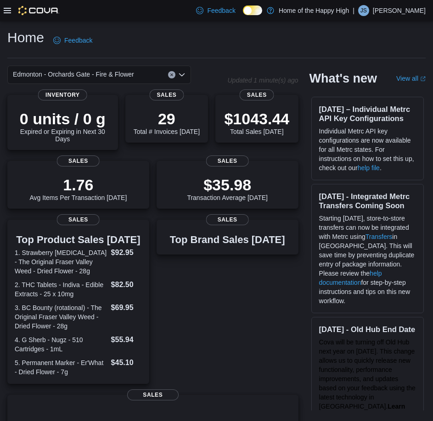
click at [11, 13] on div at bounding box center [32, 10] width 56 height 9
click at [4, 9] on icon at bounding box center [7, 10] width 7 height 7
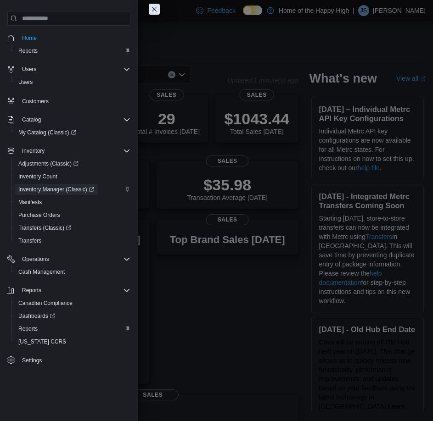
click at [45, 189] on span "Inventory Manager (Classic)" at bounding box center [56, 189] width 76 height 7
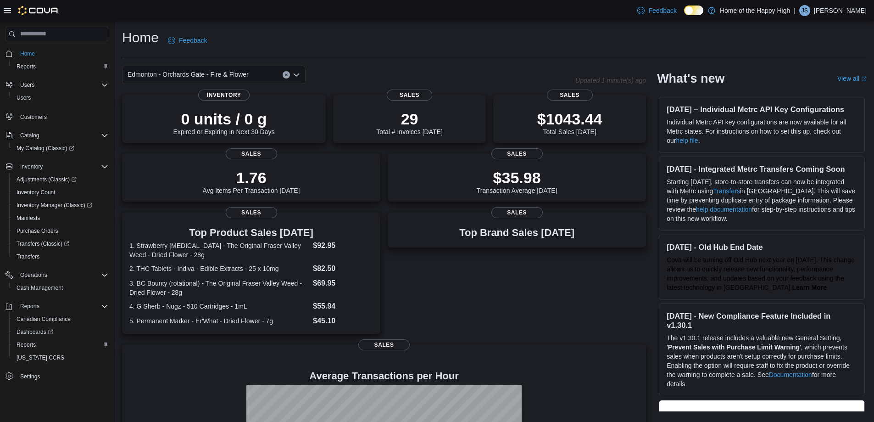
click at [439, 8] on p "[PERSON_NAME]" at bounding box center [840, 10] width 53 height 11
click at [439, 90] on button "Sign Out" at bounding box center [821, 90] width 84 height 15
